Goal: Information Seeking & Learning: Learn about a topic

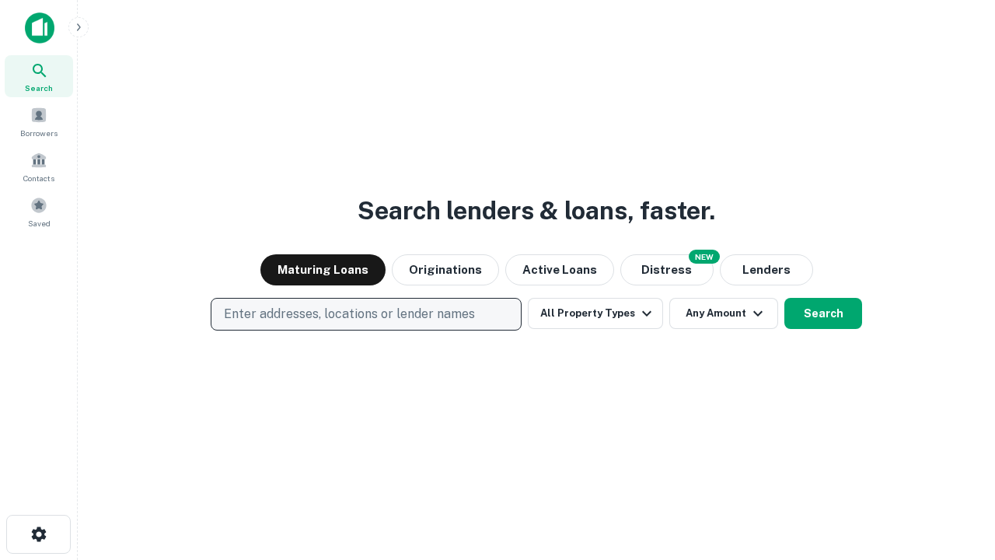
click at [365, 314] on p "Enter addresses, locations or lender names" at bounding box center [349, 314] width 251 height 19
type input "**********"
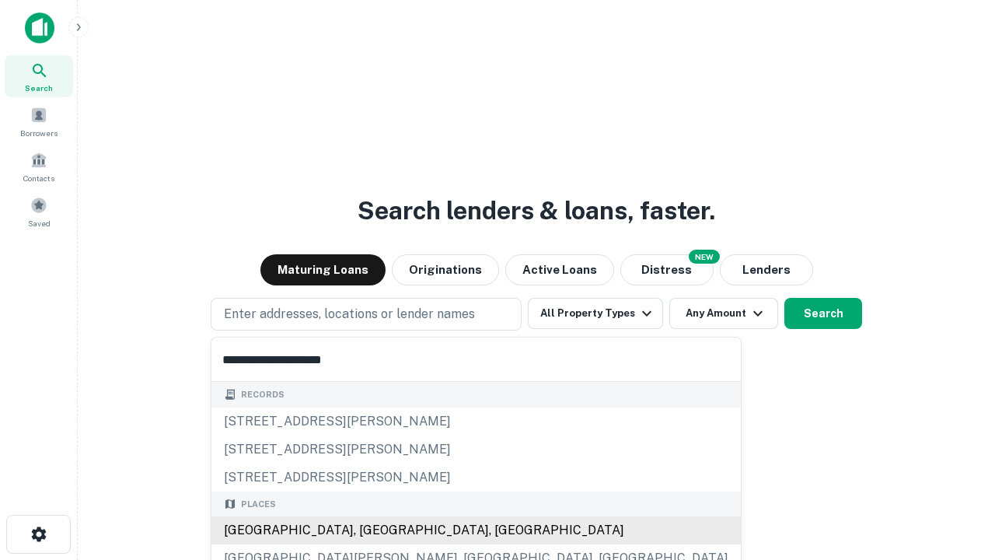
click at [372, 530] on div "Santa Monica, CA, USA" at bounding box center [475, 530] width 529 height 28
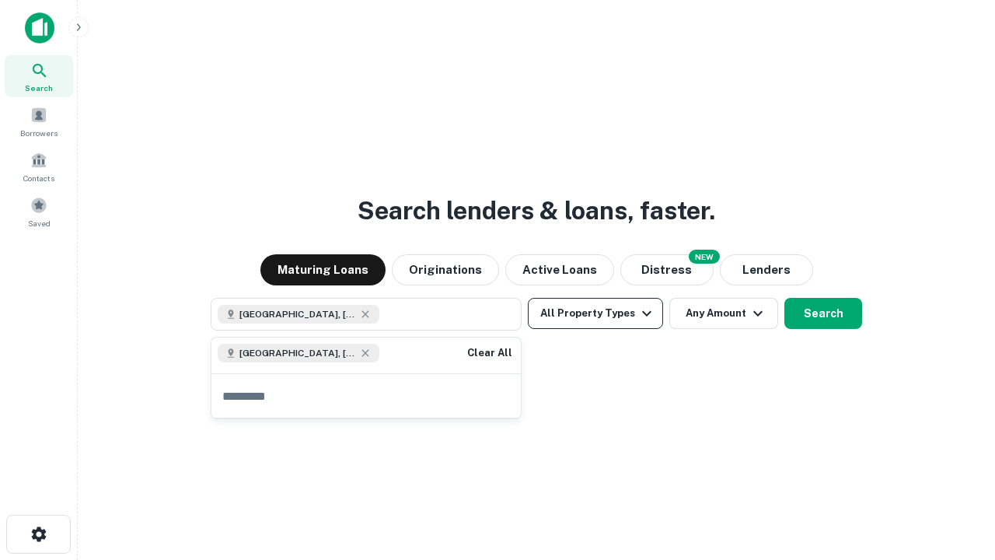
click at [595, 313] on button "All Property Types" at bounding box center [595, 313] width 135 height 31
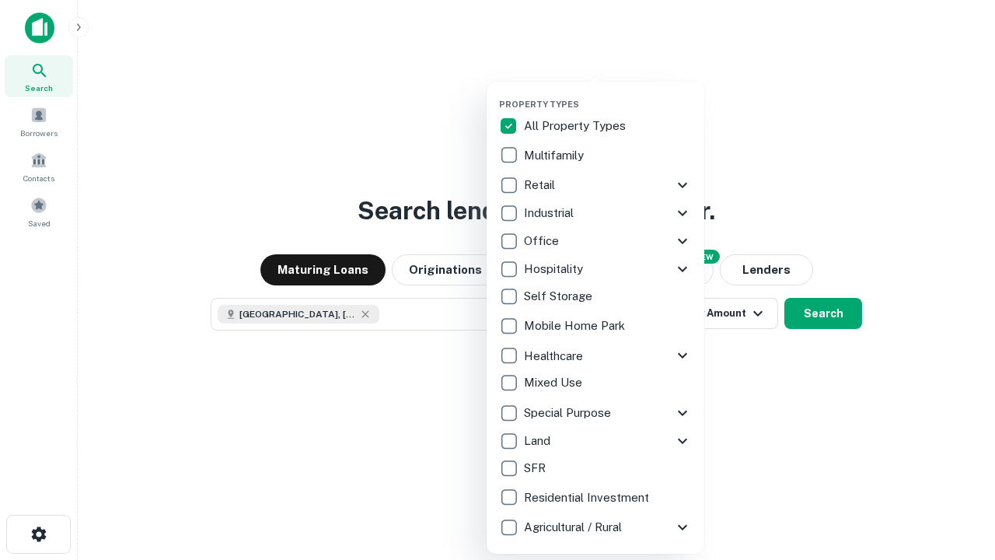
click at [608, 94] on button "button" at bounding box center [608, 94] width 218 height 1
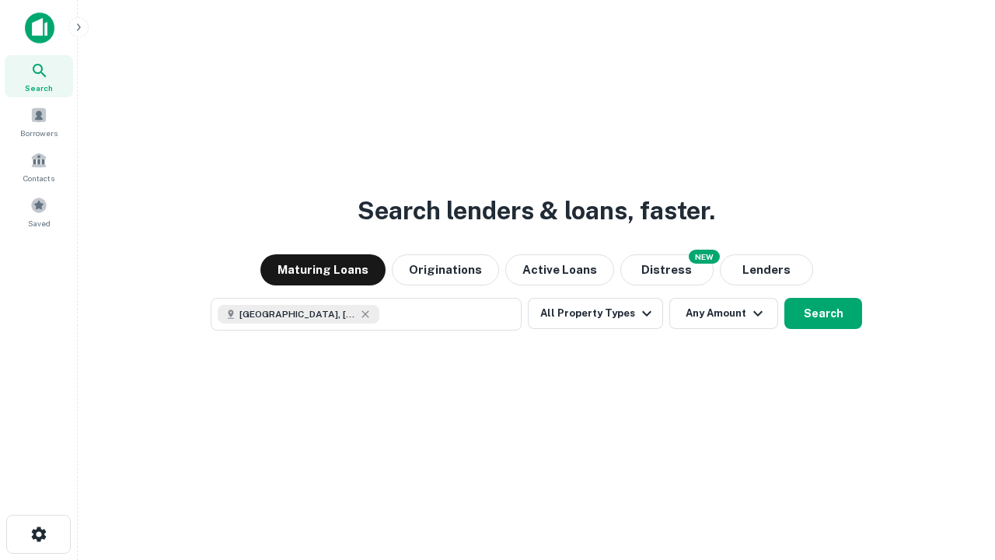
scroll to position [25, 0]
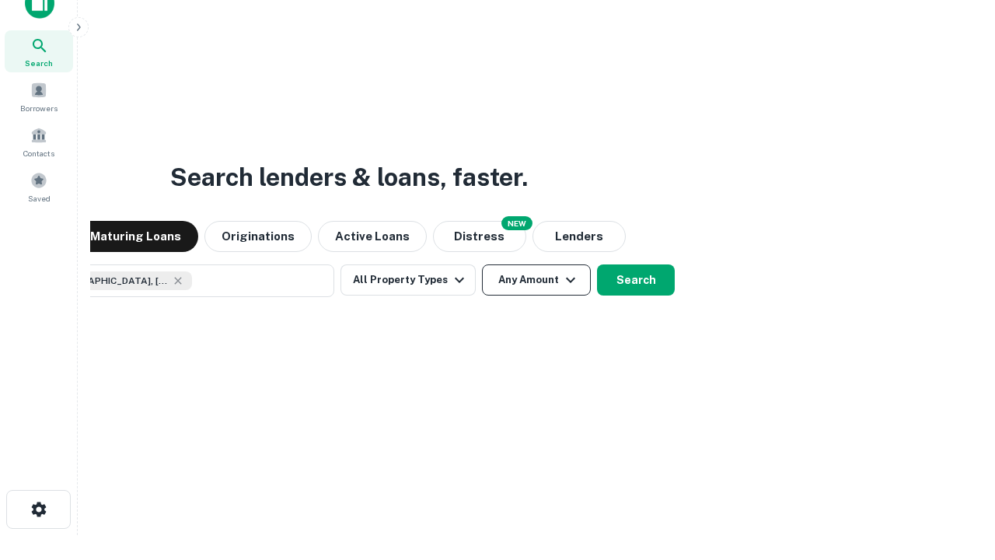
click at [482, 264] on button "Any Amount" at bounding box center [536, 279] width 109 height 31
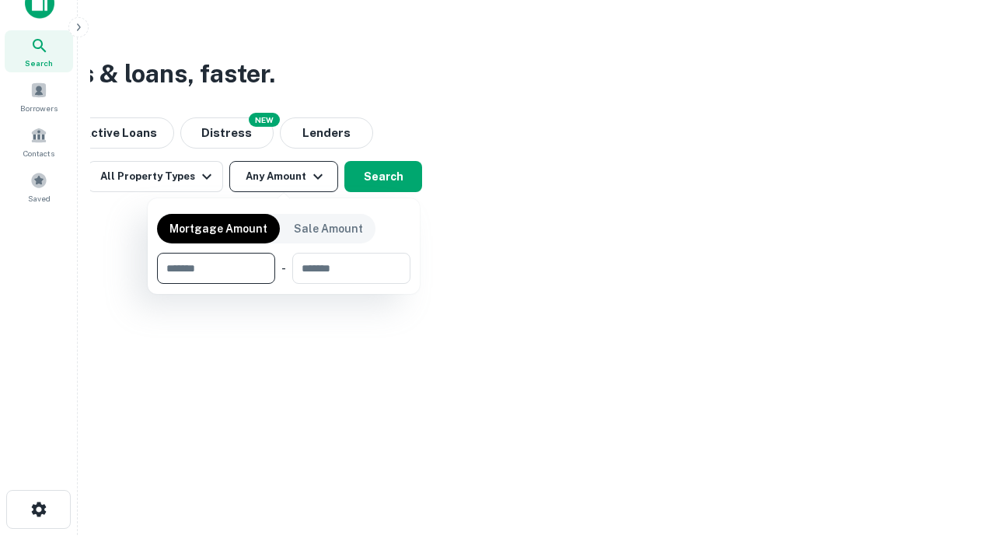
type input "*******"
click at [284, 284] on button "button" at bounding box center [283, 284] width 253 height 1
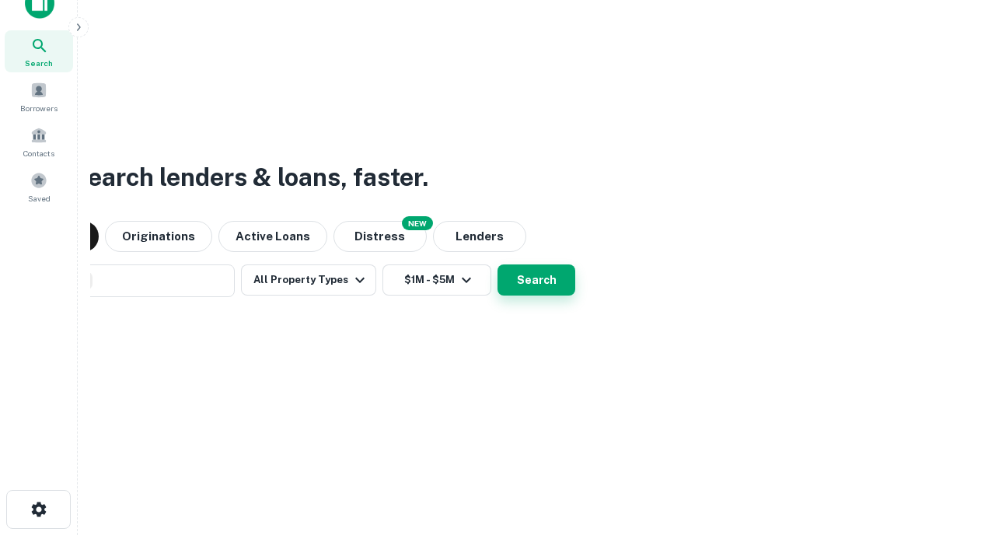
click at [497, 264] on button "Search" at bounding box center [536, 279] width 78 height 31
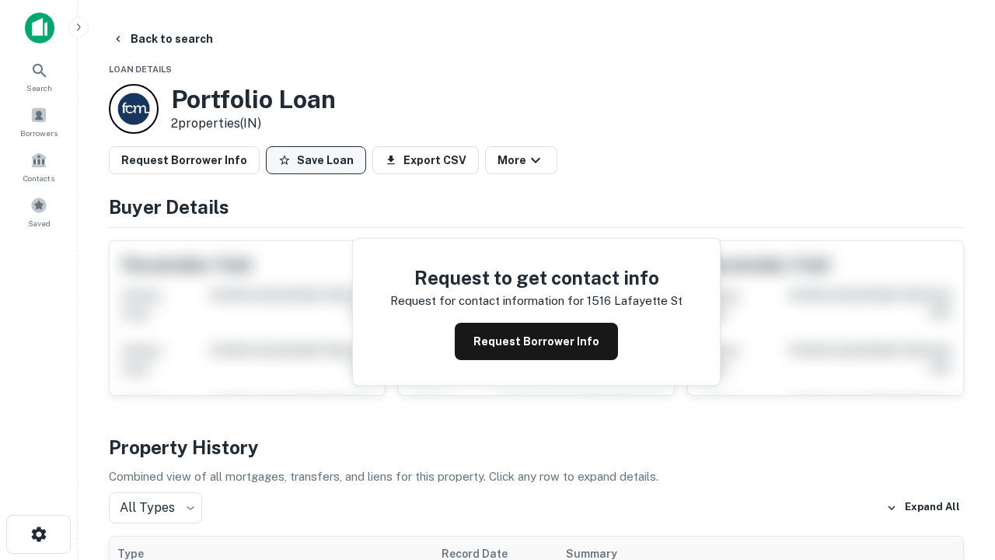
click at [316, 160] on button "Save Loan" at bounding box center [316, 160] width 100 height 28
click at [319, 160] on button "Save Loan" at bounding box center [316, 160] width 100 height 28
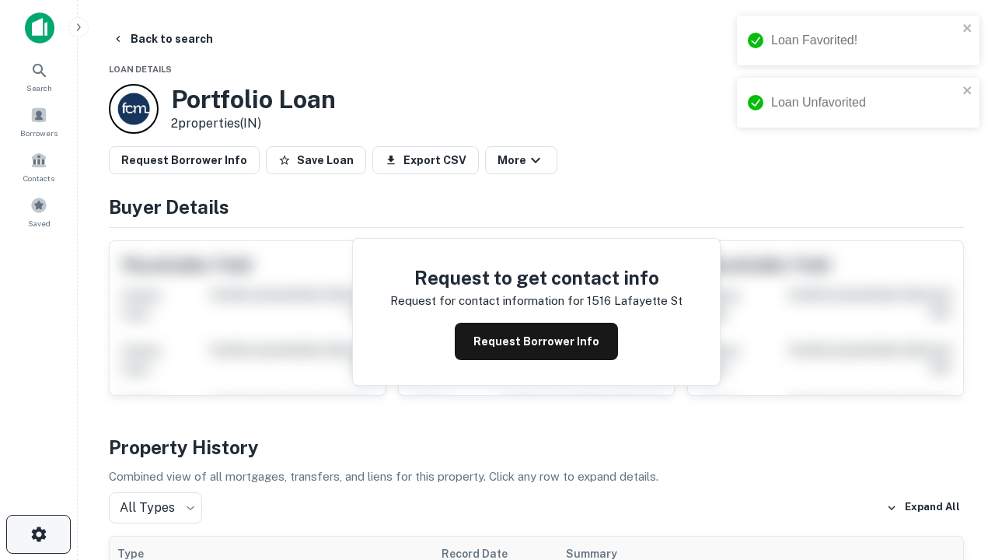
click at [38, 534] on icon "button" at bounding box center [39, 534] width 19 height 19
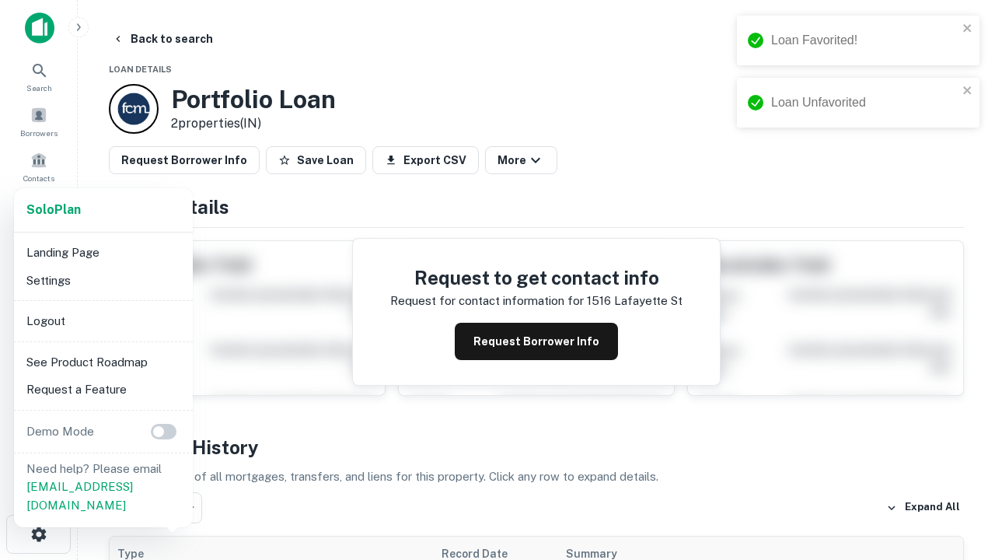
click at [103, 320] on li "Logout" at bounding box center [103, 321] width 166 height 28
